Goal: Task Accomplishment & Management: Use online tool/utility

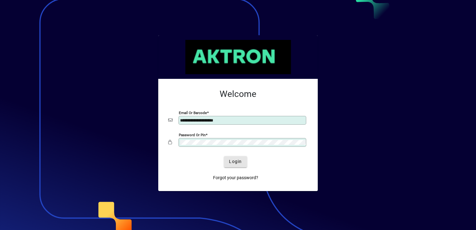
click at [238, 161] on span "Login" at bounding box center [235, 161] width 13 height 7
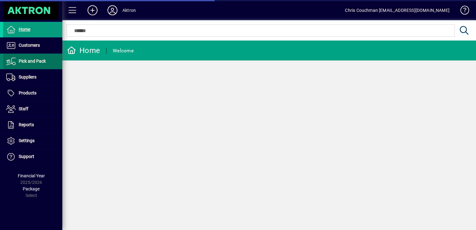
click at [30, 61] on span "Pick and Pack" at bounding box center [32, 61] width 27 height 5
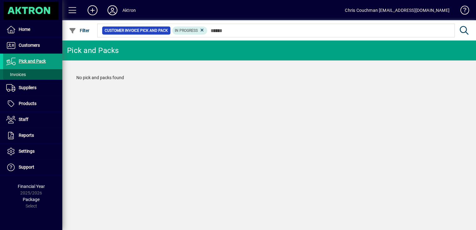
click at [20, 71] on span "Invoices" at bounding box center [14, 74] width 23 height 7
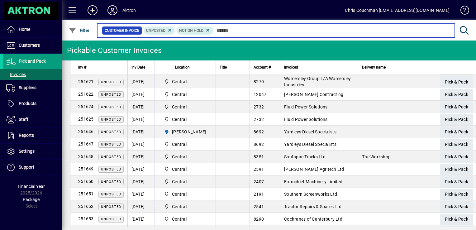
scroll to position [373, 0]
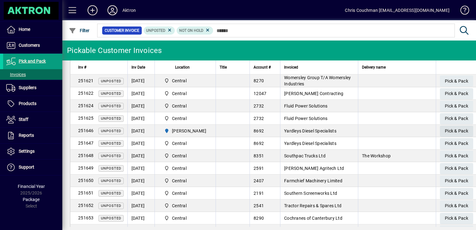
click at [444, 129] on span "Pick & Pack" at bounding box center [455, 131] width 23 height 10
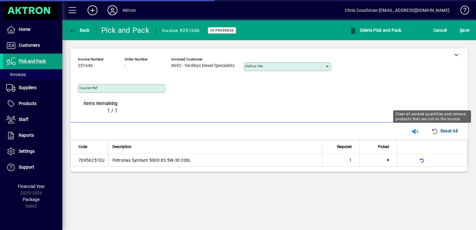
type input "**********"
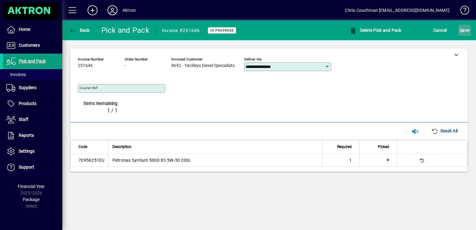
click at [462, 31] on span "S ave" at bounding box center [464, 30] width 10 height 10
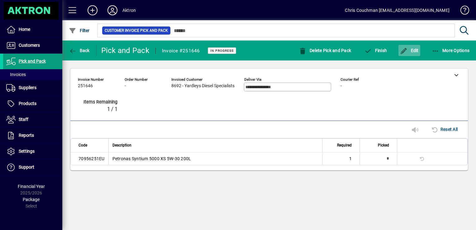
click at [416, 54] on span "button" at bounding box center [409, 50] width 22 height 15
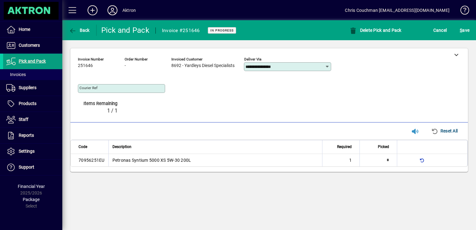
type input "*"
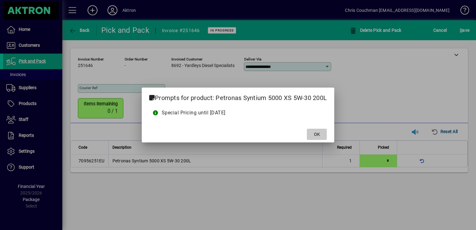
click at [321, 133] on span at bounding box center [317, 134] width 20 height 15
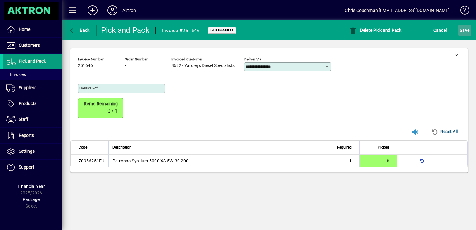
click at [465, 30] on span "S ave" at bounding box center [464, 30] width 10 height 10
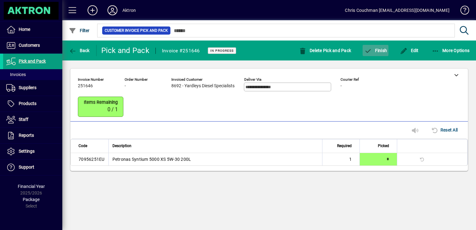
click at [377, 53] on span "button" at bounding box center [375, 50] width 26 height 15
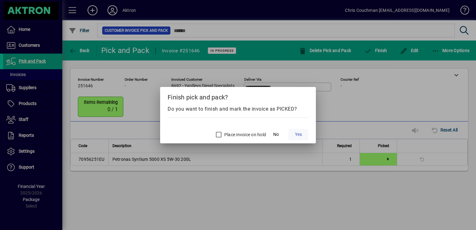
click at [299, 135] on span "Yes" at bounding box center [298, 134] width 7 height 7
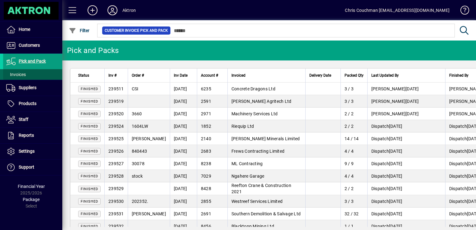
click at [22, 74] on span "Invoices" at bounding box center [16, 74] width 20 height 5
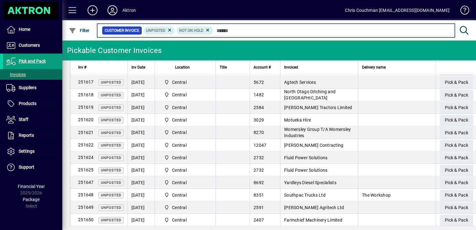
scroll to position [402, 0]
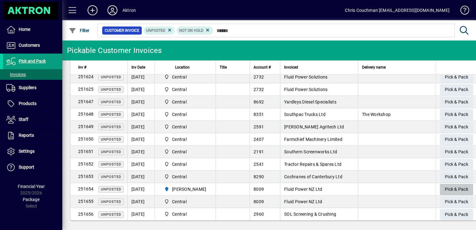
click at [444, 186] on span "Pick & Pack" at bounding box center [455, 189] width 23 height 10
